Goal: Task Accomplishment & Management: Complete application form

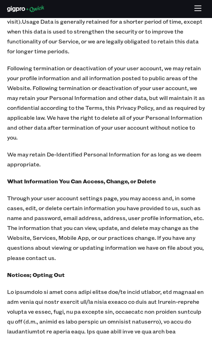
scroll to position [9726, 0]
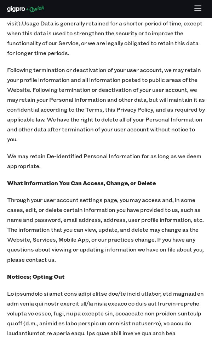
click at [201, 8] on icon "button" at bounding box center [197, 8] width 6 height 0
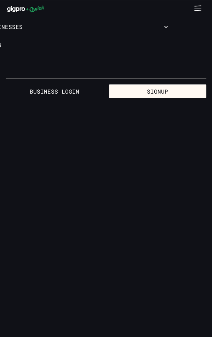
scroll to position [0, 0]
click at [205, 30] on icon "button" at bounding box center [201, 26] width 7 height 7
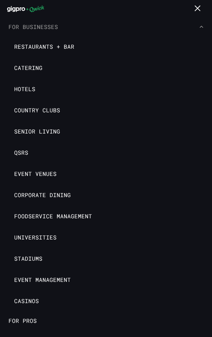
scroll to position [18, 0]
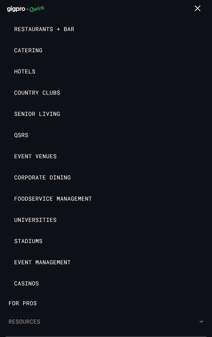
click at [202, 323] on icon "button" at bounding box center [201, 321] width 7 height 7
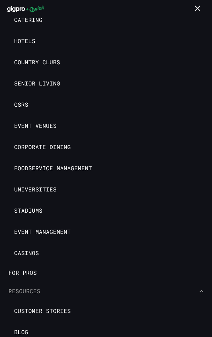
scroll to position [81, 0]
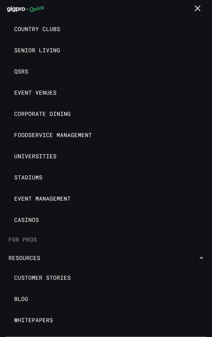
click at [29, 237] on link "For Pros" at bounding box center [106, 240] width 212 height 18
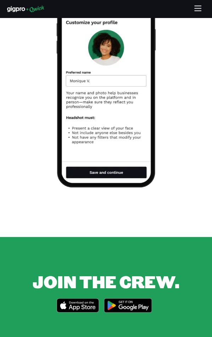
scroll to position [912, 0]
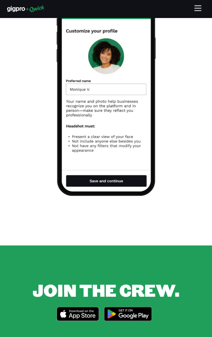
click at [71, 279] on span "JOIN THE CREW." at bounding box center [106, 290] width 147 height 23
click at [201, 8] on icon "button" at bounding box center [197, 8] width 6 height 0
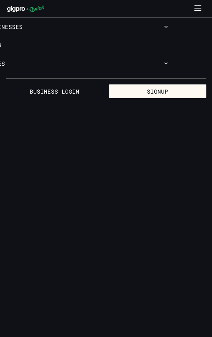
scroll to position [0, 0]
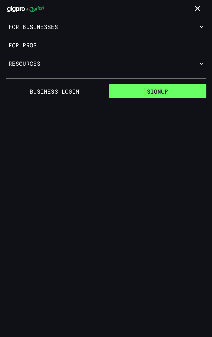
click at [206, 99] on button "Signup" at bounding box center [158, 92] width 98 height 14
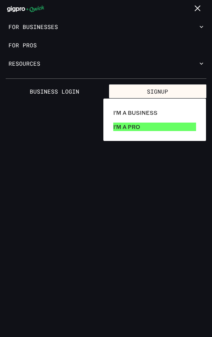
click at [129, 126] on p "I'm a Pro" at bounding box center [126, 127] width 27 height 8
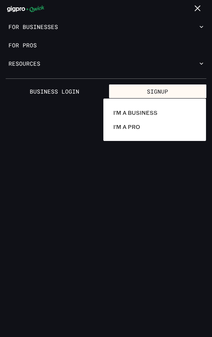
click at [89, 242] on div at bounding box center [106, 168] width 212 height 337
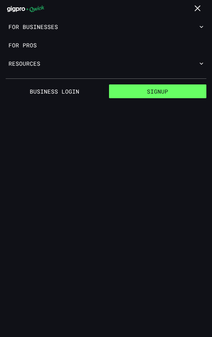
click at [164, 91] on button "Signup" at bounding box center [158, 92] width 98 height 14
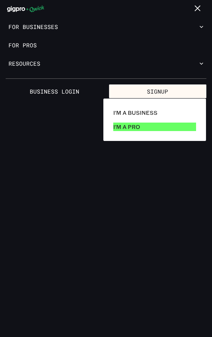
click at [140, 131] on p "I'm a Pro" at bounding box center [126, 127] width 27 height 8
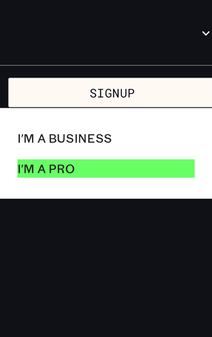
click at [140, 131] on p "I'm a Pro" at bounding box center [126, 127] width 27 height 8
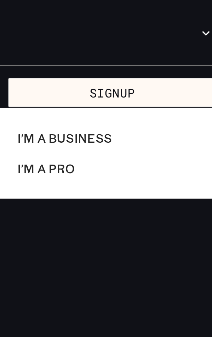
click at [200, 64] on div at bounding box center [106, 168] width 212 height 337
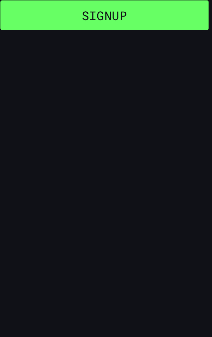
click at [193, 89] on button "Signup" at bounding box center [158, 92] width 98 height 14
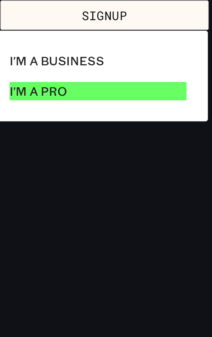
click at [135, 126] on p "I'm a Pro" at bounding box center [126, 127] width 27 height 8
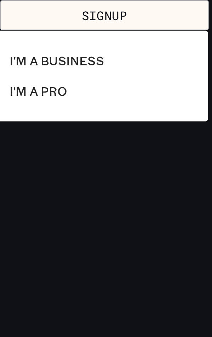
click at [195, 89] on div at bounding box center [106, 168] width 212 height 337
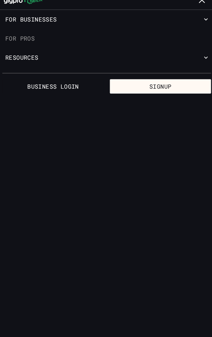
click at [19, 47] on link "For Pros" at bounding box center [106, 45] width 212 height 18
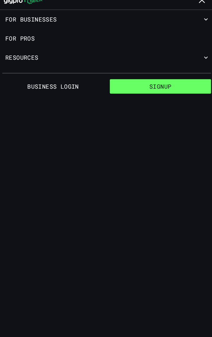
click at [206, 99] on button "Signup" at bounding box center [158, 92] width 98 height 14
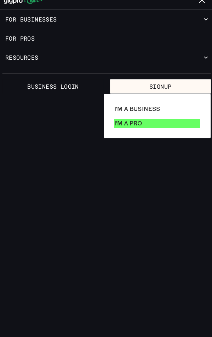
click at [114, 127] on p "I'm a Pro" at bounding box center [126, 127] width 27 height 8
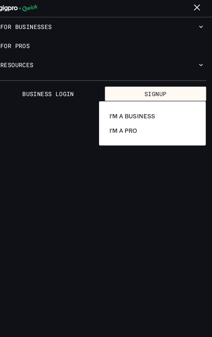
click at [202, 27] on div at bounding box center [106, 168] width 212 height 337
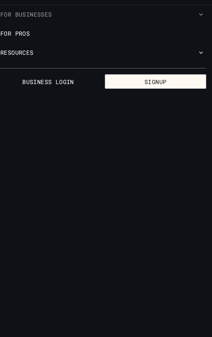
click at [205, 30] on icon "button" at bounding box center [201, 26] width 7 height 7
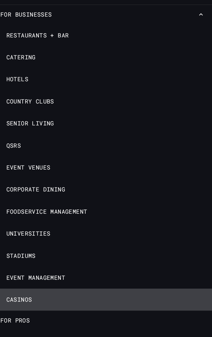
click at [18, 304] on span "Casinos" at bounding box center [26, 301] width 25 height 7
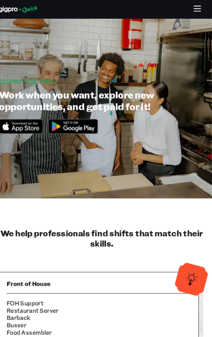
click at [198, 8] on icon "button" at bounding box center [197, 8] width 6 height 0
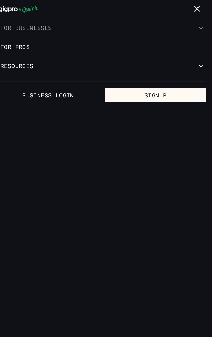
click at [200, 24] on icon "button" at bounding box center [201, 26] width 7 height 7
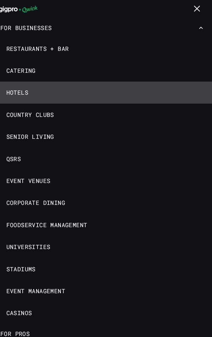
click at [23, 90] on span "Hotels" at bounding box center [24, 89] width 21 height 7
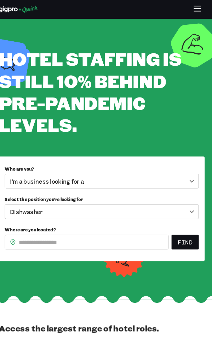
click at [170, 178] on body "**********" at bounding box center [106, 168] width 212 height 337
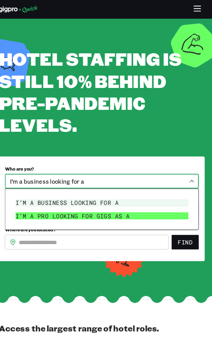
click at [63, 207] on li "I’m a pro looking for Gigs as a" at bounding box center [105, 208] width 171 height 13
type input "***"
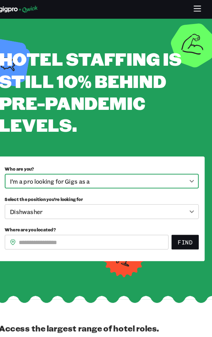
click at [103, 209] on body "**********" at bounding box center [106, 168] width 212 height 337
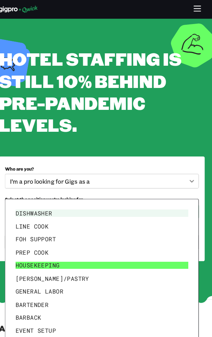
click at [93, 262] on li "Housekeeping" at bounding box center [105, 255] width 171 height 13
type input "**********"
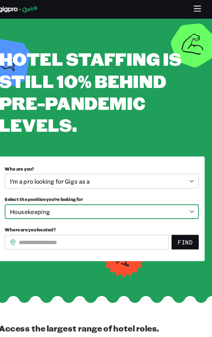
click at [50, 234] on input "Where are you located?" at bounding box center [98, 233] width 144 height 14
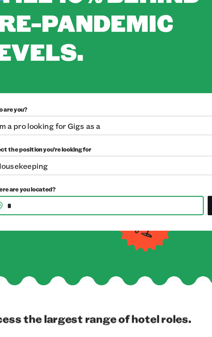
scroll to position [150, 0]
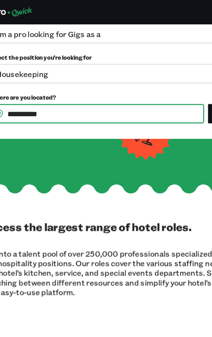
click at [173, 76] on button "Find" at bounding box center [186, 83] width 26 height 14
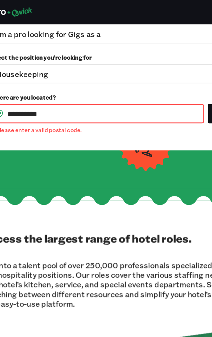
click at [83, 90] on input "*********" at bounding box center [98, 83] width 144 height 14
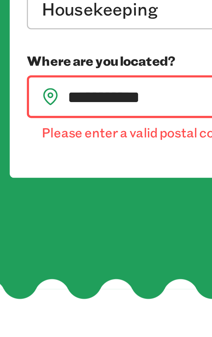
click at [173, 76] on button "Find" at bounding box center [186, 83] width 26 height 14
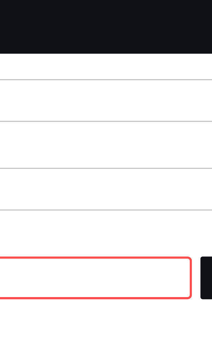
scroll to position [131, 0]
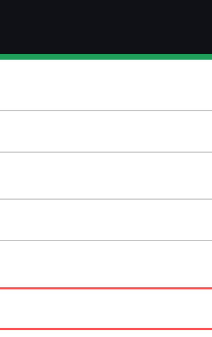
click at [120, 99] on input "**********" at bounding box center [98, 102] width 144 height 14
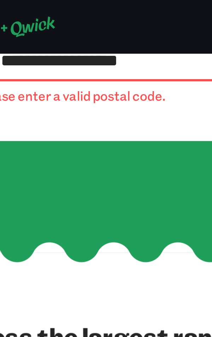
click at [173, 13] on button "Find" at bounding box center [186, 20] width 26 height 14
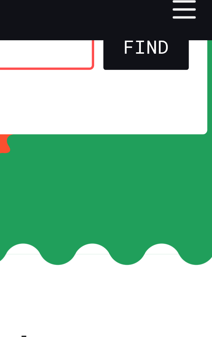
scroll to position [92, 0]
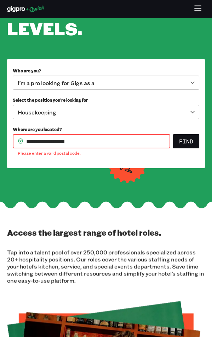
click at [169, 111] on body "**********" at bounding box center [106, 76] width 212 height 337
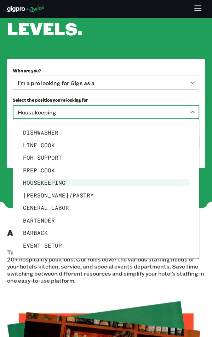
click at [184, 186] on li "Housekeeping" at bounding box center [105, 182] width 171 height 13
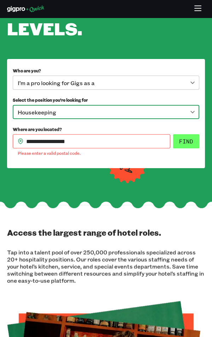
click at [199, 148] on button "Find" at bounding box center [186, 141] width 26 height 14
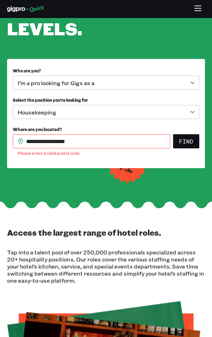
click at [59, 144] on input "**********" at bounding box center [98, 141] width 144 height 14
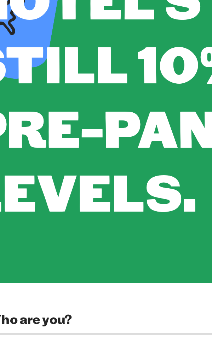
scroll to position [197, 0]
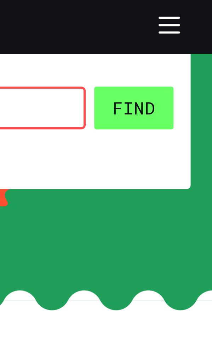
click at [182, 35] on button "Find" at bounding box center [186, 36] width 26 height 14
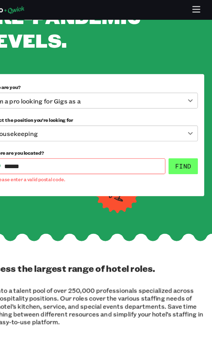
scroll to position [63, 0]
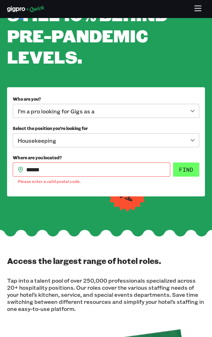
click at [191, 170] on button "Find" at bounding box center [186, 170] width 26 height 14
click at [53, 167] on input "*****" at bounding box center [98, 170] width 144 height 14
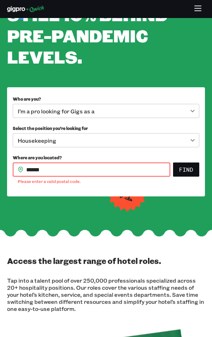
scroll to position [173, 0]
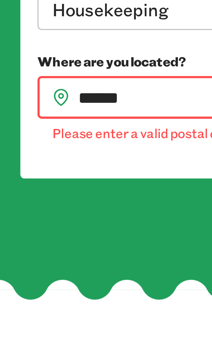
type input "*****"
click at [173, 53] on button "Find" at bounding box center [186, 60] width 26 height 14
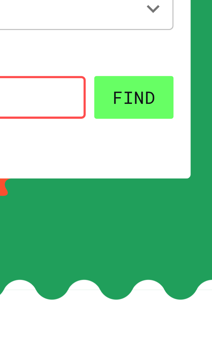
click at [188, 57] on button "Find" at bounding box center [186, 60] width 26 height 14
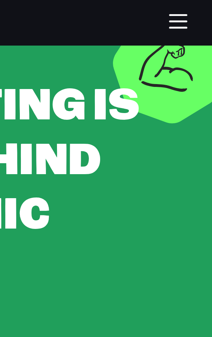
scroll to position [0, 0]
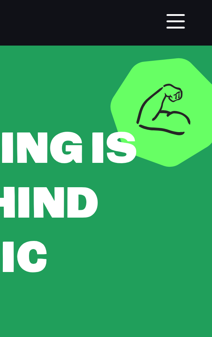
click at [201, 8] on icon "button" at bounding box center [197, 8] width 6 height 0
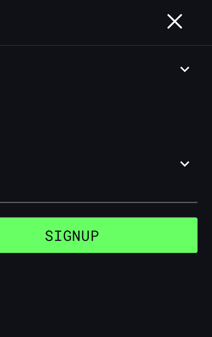
click at [194, 90] on button "Signup" at bounding box center [158, 92] width 98 height 14
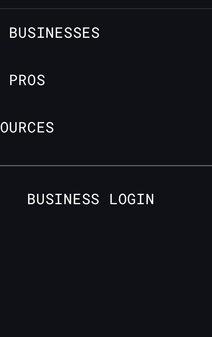
click at [29, 44] on div at bounding box center [106, 168] width 212 height 337
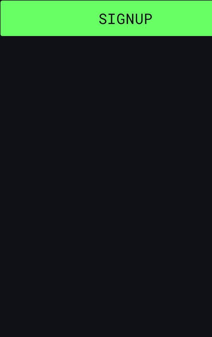
click at [124, 95] on button "Signup" at bounding box center [158, 92] width 98 height 14
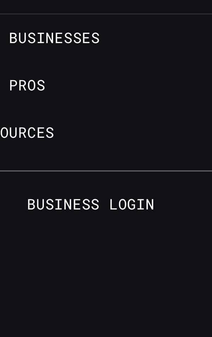
click at [29, 44] on div at bounding box center [106, 168] width 212 height 337
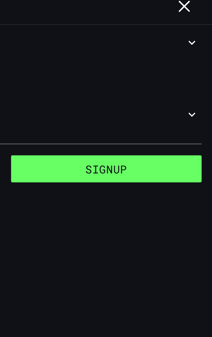
click at [127, 95] on button "Signup" at bounding box center [158, 92] width 98 height 14
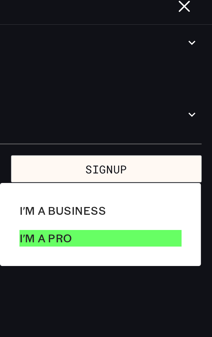
click at [130, 123] on p "I'm a Pro" at bounding box center [126, 127] width 27 height 8
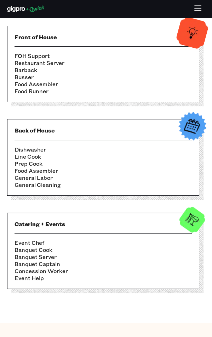
scroll to position [237, 0]
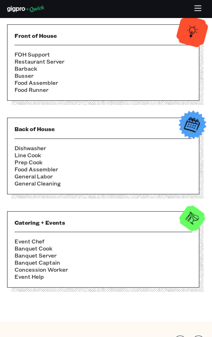
click at [19, 280] on li "Event Help" at bounding box center [102, 276] width 177 height 7
click at [23, 276] on li "Event Help" at bounding box center [102, 276] width 177 height 7
click at [26, 278] on li "Event Help" at bounding box center [102, 276] width 177 height 7
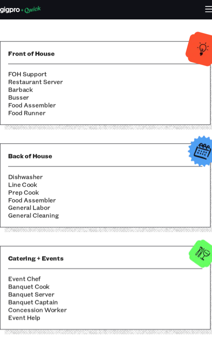
click at [28, 115] on div at bounding box center [107, 80] width 192 height 76
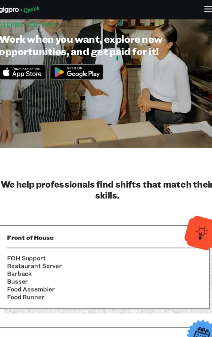
scroll to position [54, 0]
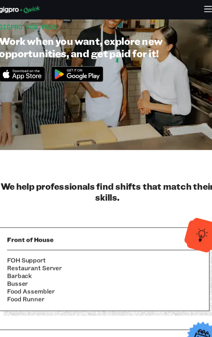
click at [201, 8] on icon "button" at bounding box center [197, 8] width 6 height 0
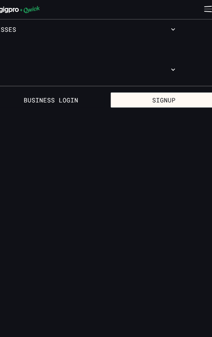
scroll to position [0, 0]
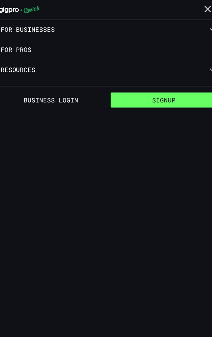
click at [188, 86] on button "Signup" at bounding box center [158, 92] width 98 height 14
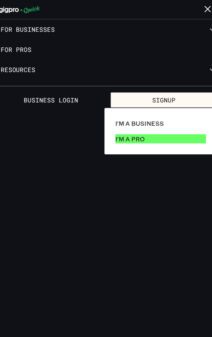
click at [140, 131] on p "I'm a Pro" at bounding box center [126, 127] width 27 height 8
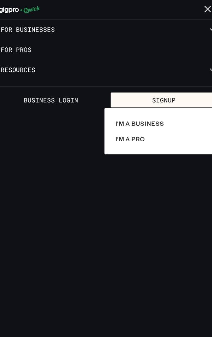
click at [193, 6] on div at bounding box center [106, 168] width 212 height 337
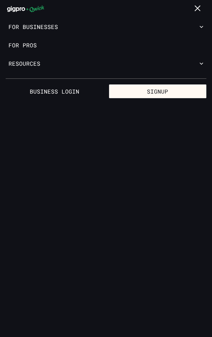
click at [25, 12] on icon at bounding box center [16, 9] width 18 height 6
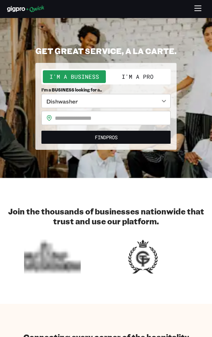
click at [201, 8] on icon "button" at bounding box center [197, 8] width 6 height 0
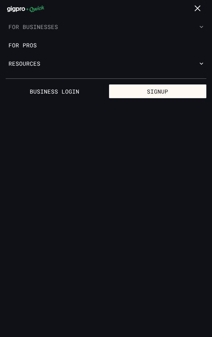
click at [52, 36] on button "For Businesses" at bounding box center [106, 27] width 212 height 18
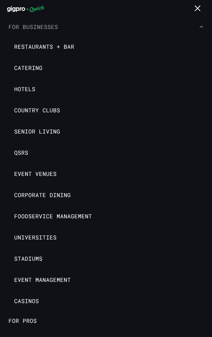
click at [30, 30] on button "For Businesses" at bounding box center [106, 27] width 212 height 18
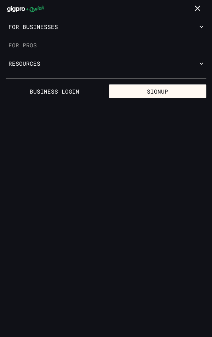
click at [14, 43] on link "For Pros" at bounding box center [106, 45] width 212 height 18
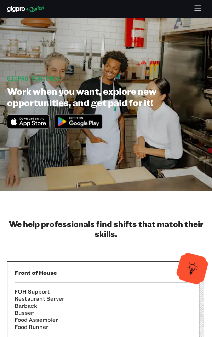
click at [193, 269] on img at bounding box center [192, 268] width 35 height 35
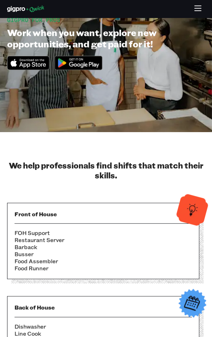
scroll to position [58, 0]
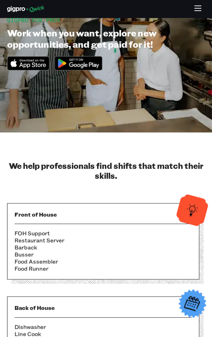
click at [187, 311] on img at bounding box center [192, 303] width 35 height 35
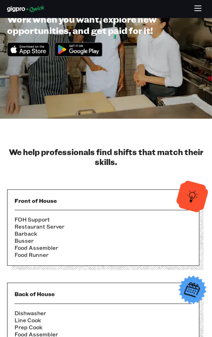
scroll to position [76, 0]
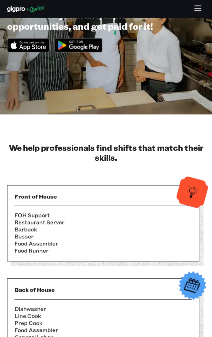
click at [18, 293] on h3 "Back of House" at bounding box center [102, 289] width 177 height 7
click at [31, 316] on li "Line Cook" at bounding box center [102, 316] width 177 height 7
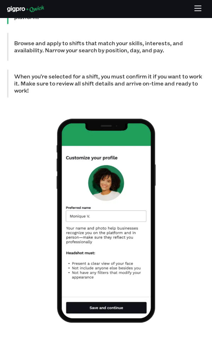
scroll to position [786, 0]
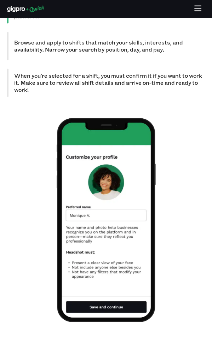
click at [93, 302] on img at bounding box center [106, 220] width 99 height 204
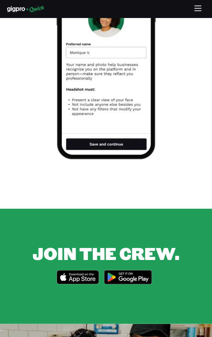
click at [179, 264] on span "JOIN THE CREW." at bounding box center [106, 252] width 147 height 23
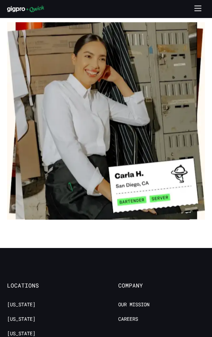
scroll to position [1527, 0]
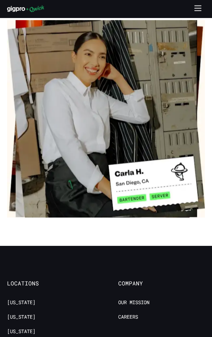
click at [174, 180] on img at bounding box center [106, 119] width 198 height 198
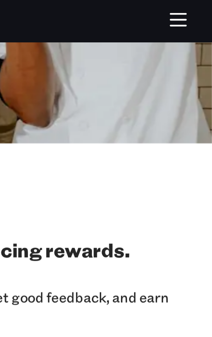
scroll to position [1343, 0]
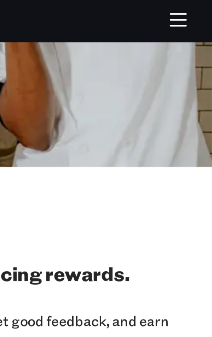
click at [200, 5] on icon "button" at bounding box center [198, 9] width 8 height 8
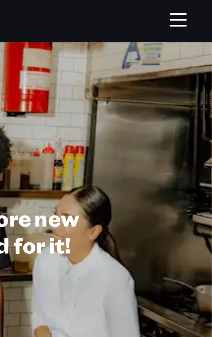
scroll to position [0, 0]
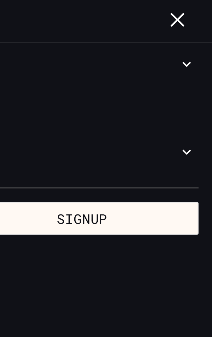
click at [202, 6] on icon "button" at bounding box center [198, 9] width 8 height 8
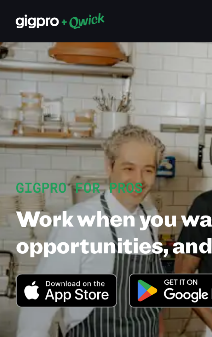
click at [14, 10] on icon at bounding box center [25, 8] width 37 height 7
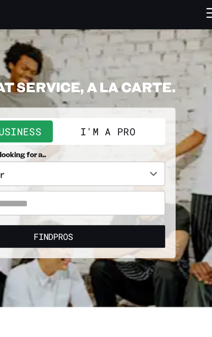
click at [138, 76] on button "I'm a Pro" at bounding box center [137, 76] width 63 height 13
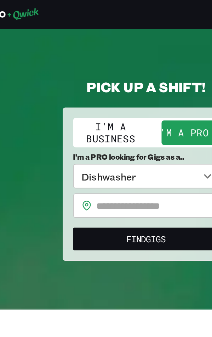
click at [77, 113] on input "text" at bounding box center [112, 119] width 71 height 14
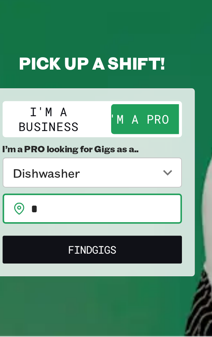
scroll to position [66, 0]
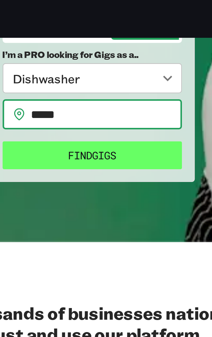
type input "*****"
click at [72, 71] on button "Find Gigs" at bounding box center [106, 72] width 84 height 13
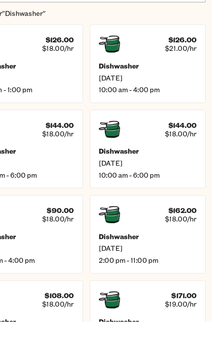
scroll to position [141, 0]
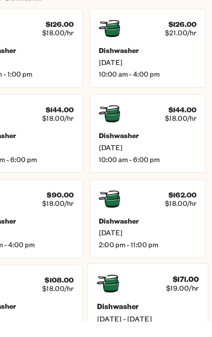
click at [176, 325] on h5 "Dishwasher" at bounding box center [157, 324] width 85 height 7
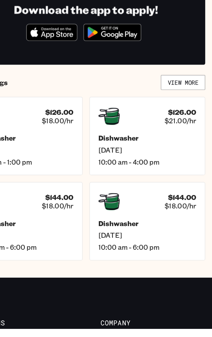
scroll to position [129, 0]
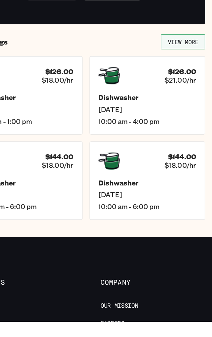
click at [187, 101] on link "View More" at bounding box center [186, 105] width 37 height 12
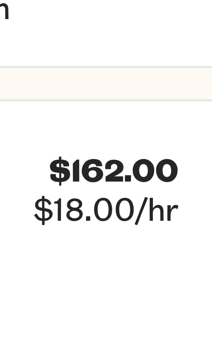
scroll to position [93, 0]
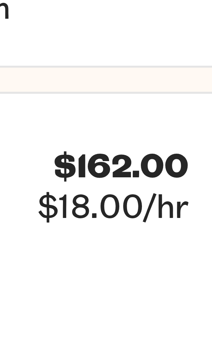
click at [178, 295] on div "$162.00 $18.00/hr Dishwasher [DATE] 2:00 pm - 11:00 pm" at bounding box center [157, 300] width 100 height 68
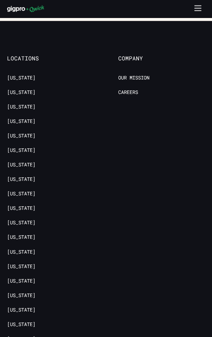
scroll to position [408, 0]
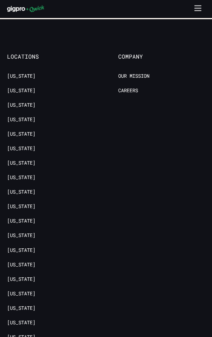
click at [17, 337] on ul "[US_STATE] [US_STATE] [US_STATE] [US_STATE][GEOGRAPHIC_DATA] [US_STATE] [US_STA…" at bounding box center [50, 254] width 87 height 363
click at [19, 337] on ul "[US_STATE] [US_STATE] [US_STATE] [US_STATE][GEOGRAPHIC_DATA] [US_STATE] [US_STA…" at bounding box center [50, 254] width 87 height 363
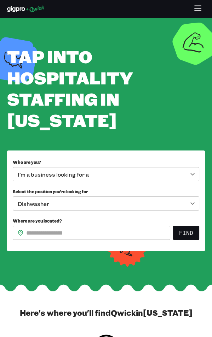
click at [194, 176] on body "**********" at bounding box center [106, 168] width 212 height 337
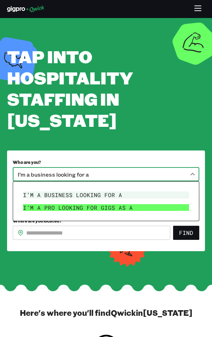
click at [34, 208] on li "I’m a pro looking for Gigs as a" at bounding box center [105, 208] width 171 height 13
type input "***"
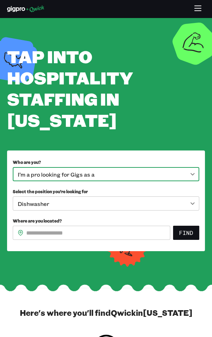
click at [41, 228] on input "Where are you located?" at bounding box center [98, 233] width 144 height 14
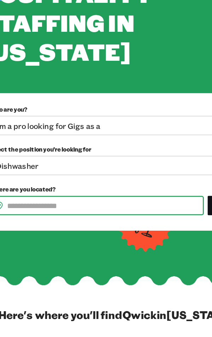
type input "*"
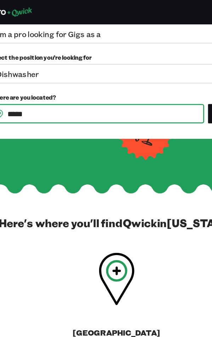
type input "*****"
click at [173, 76] on button "Find" at bounding box center [186, 83] width 26 height 14
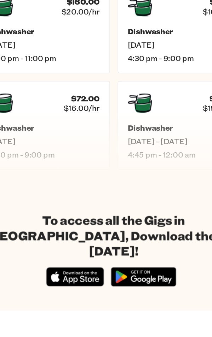
scroll to position [404, 0]
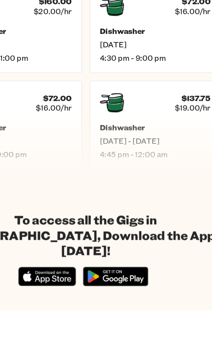
click at [138, 302] on img at bounding box center [127, 312] width 55 height 21
